Goal: Complete application form

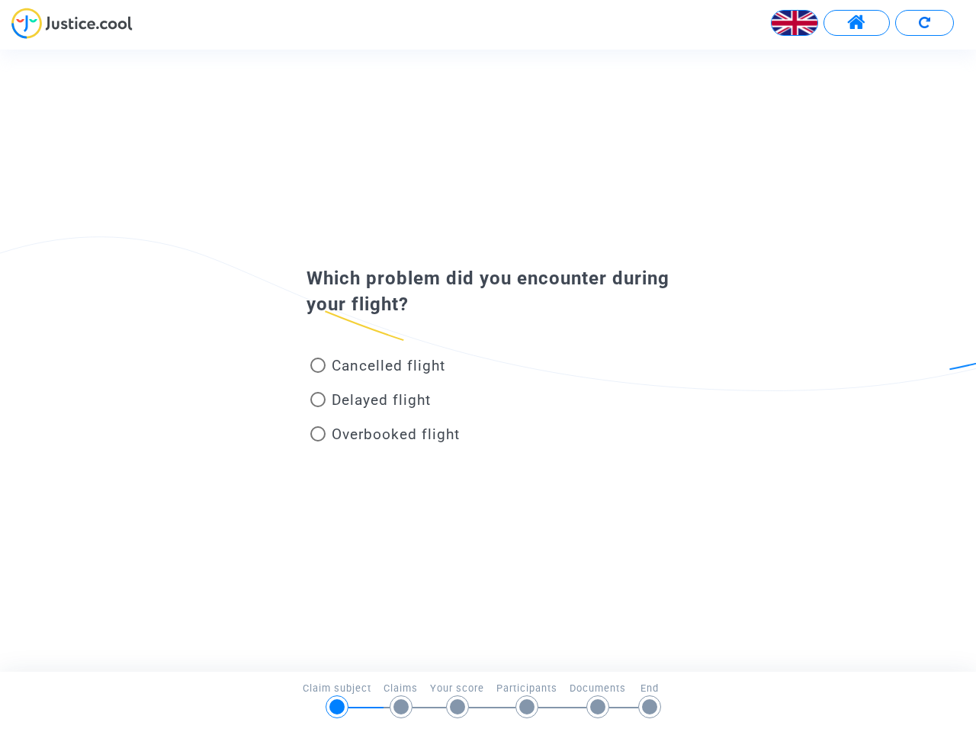
click at [795, 23] on img at bounding box center [795, 23] width 46 height 46
click at [857, 23] on span at bounding box center [856, 23] width 19 height 20
click at [925, 23] on div at bounding box center [488, 29] width 976 height 42
click at [488, 360] on div "Cancelled flight" at bounding box center [463, 369] width 336 height 34
click at [378, 368] on span "Cancelled flight" at bounding box center [389, 366] width 114 height 18
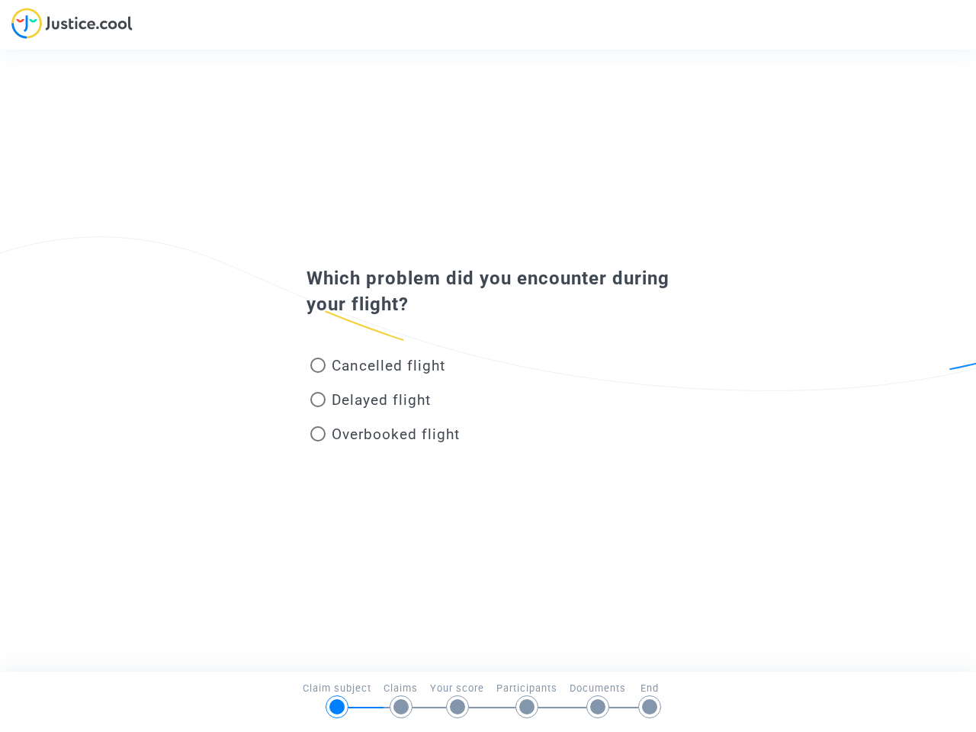
click at [318, 373] on input "Cancelled flight" at bounding box center [317, 373] width 1 height 1
radio input "true"
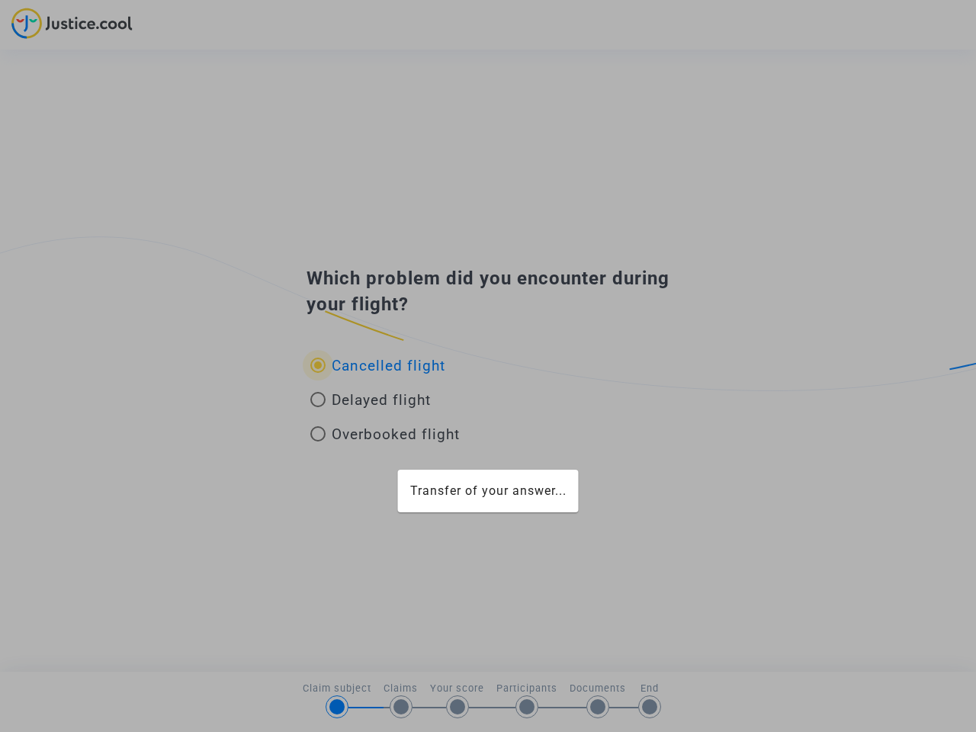
click at [378, 365] on div "Transfer of your answer..." at bounding box center [488, 366] width 976 height 732
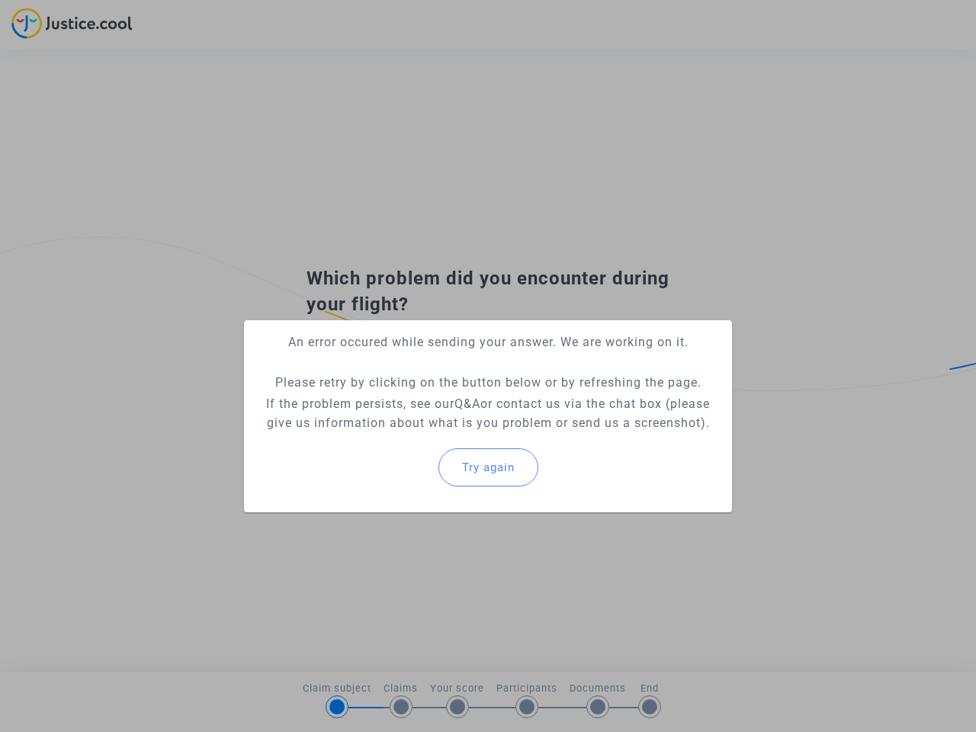
click at [371, 403] on p "If the problem persists, see our Q&A or contact us via the chat box (please giv…" at bounding box center [488, 413] width 464 height 38
click at [371, 400] on p "If the problem persists, see our Q&A or contact us via the chat box (please giv…" at bounding box center [488, 413] width 464 height 38
click at [385, 437] on div "Try again" at bounding box center [488, 468] width 464 height 66
click at [385, 434] on mat-card "An error occured while sending your answer. We are working on it. Please retry …" at bounding box center [488, 416] width 488 height 192
